Goal: Task Accomplishment & Management: Manage account settings

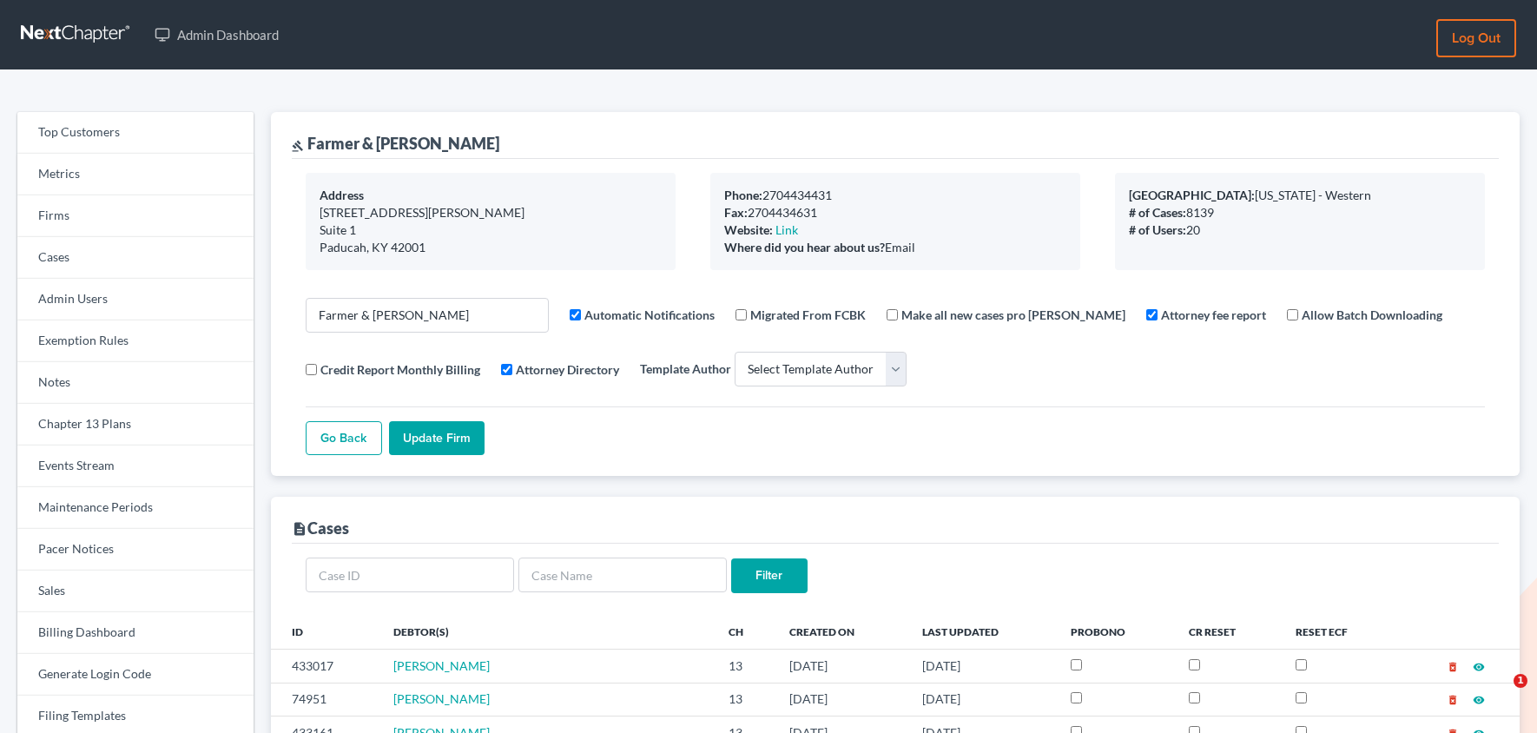
select select
click at [107, 214] on link "Firms" at bounding box center [135, 216] width 236 height 42
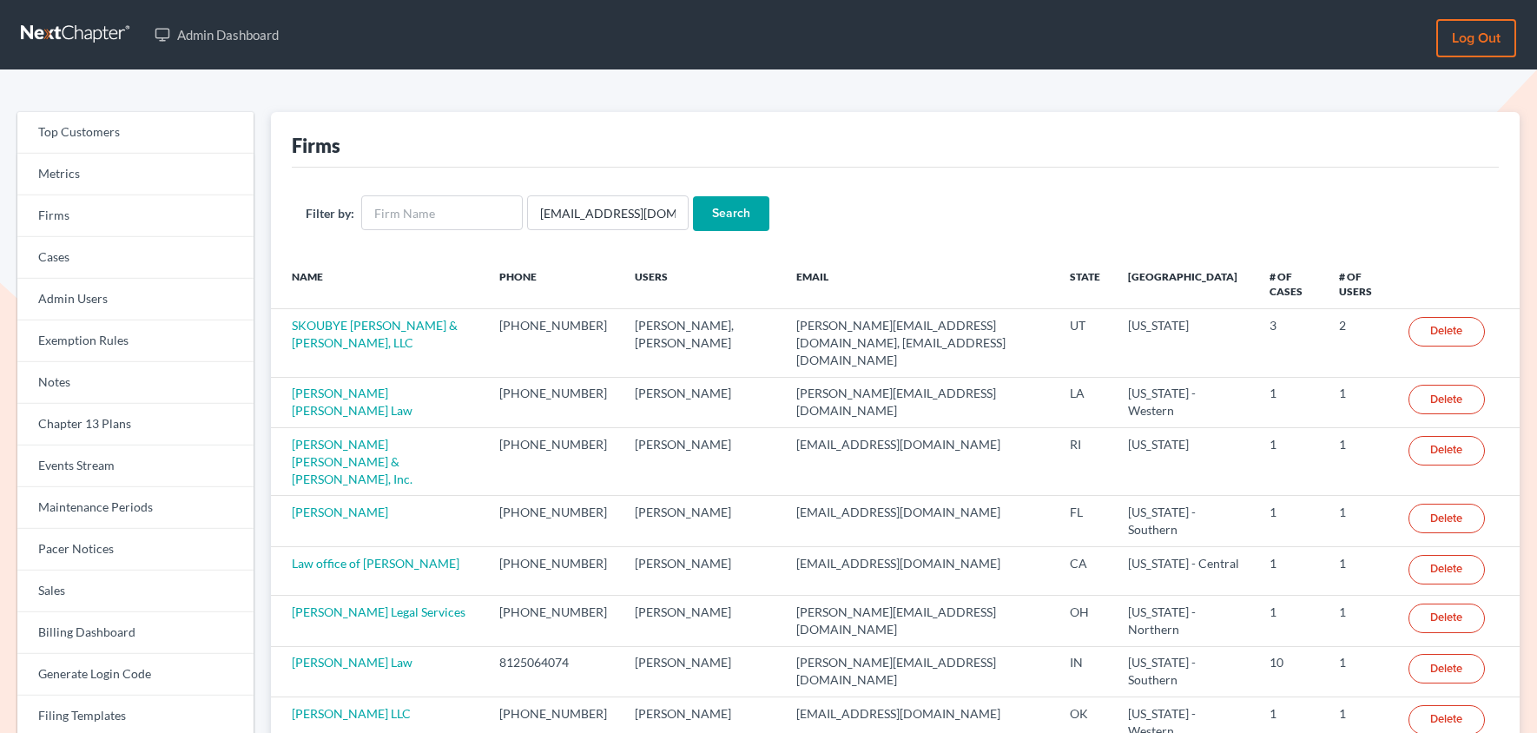
type input "team@turnaroundbk.com"
click at [693, 196] on input "Search" at bounding box center [731, 213] width 76 height 35
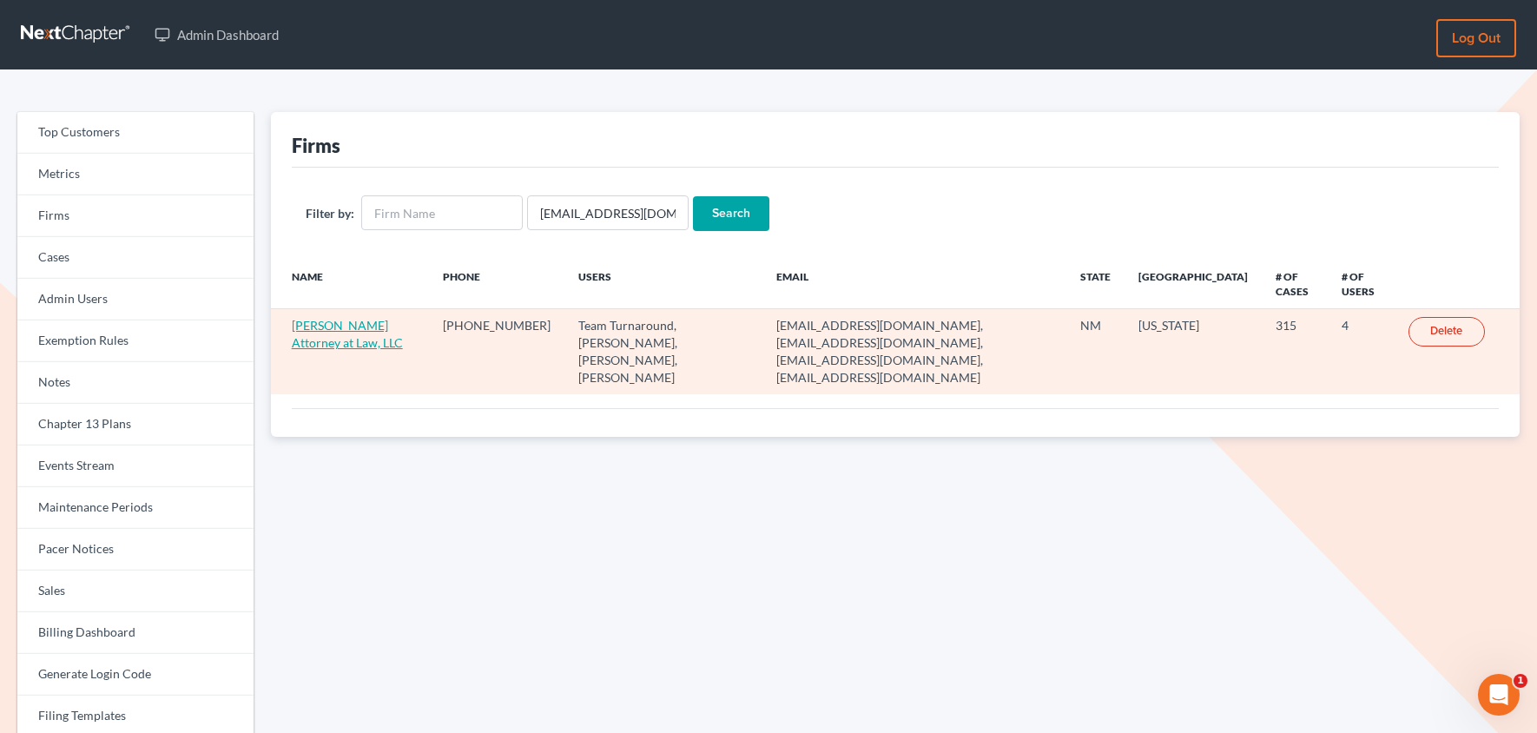
click at [366, 346] on link "[PERSON_NAME] Attorney at Law, LLC" at bounding box center [347, 334] width 111 height 32
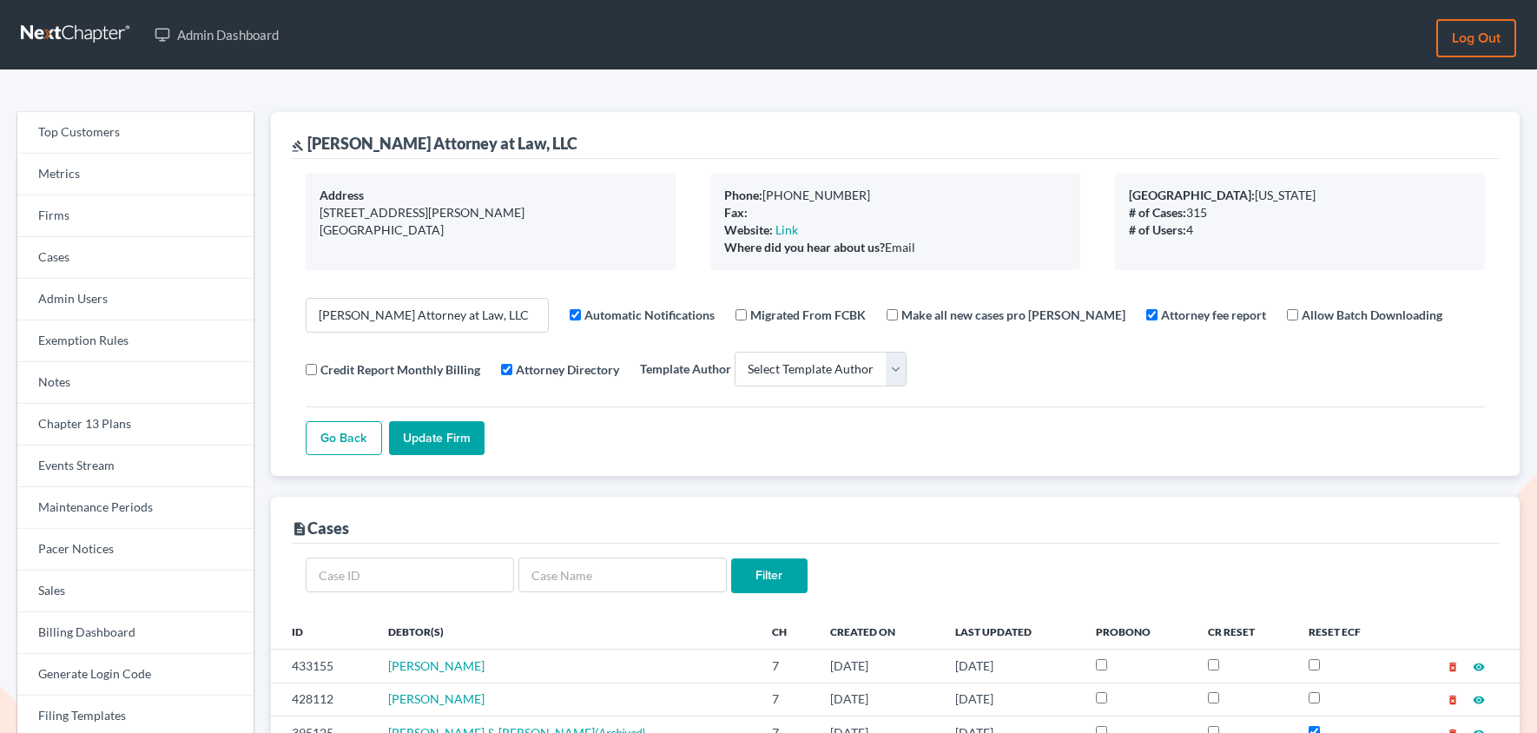
select select
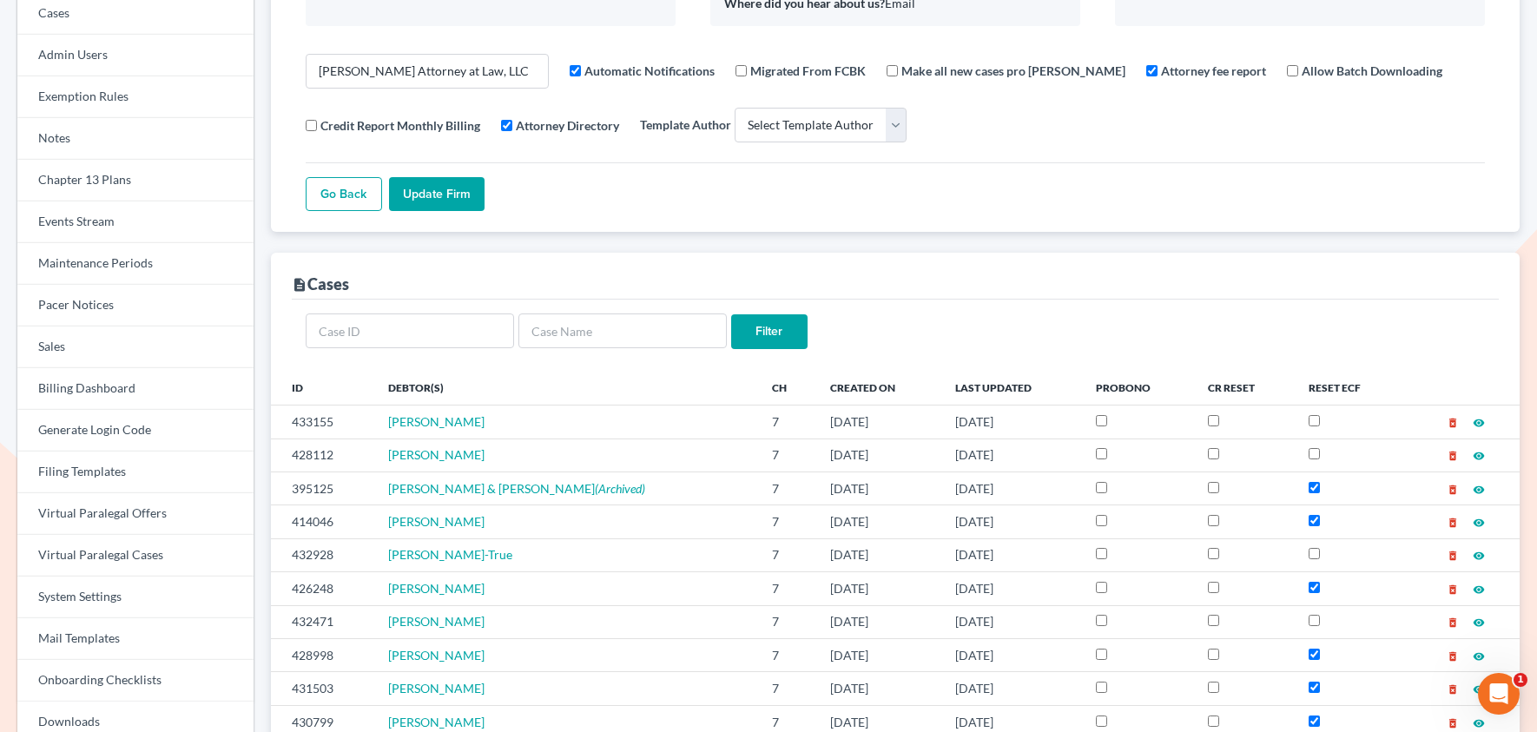
scroll to position [317, 0]
